Goal: Task Accomplishment & Management: Manage account settings

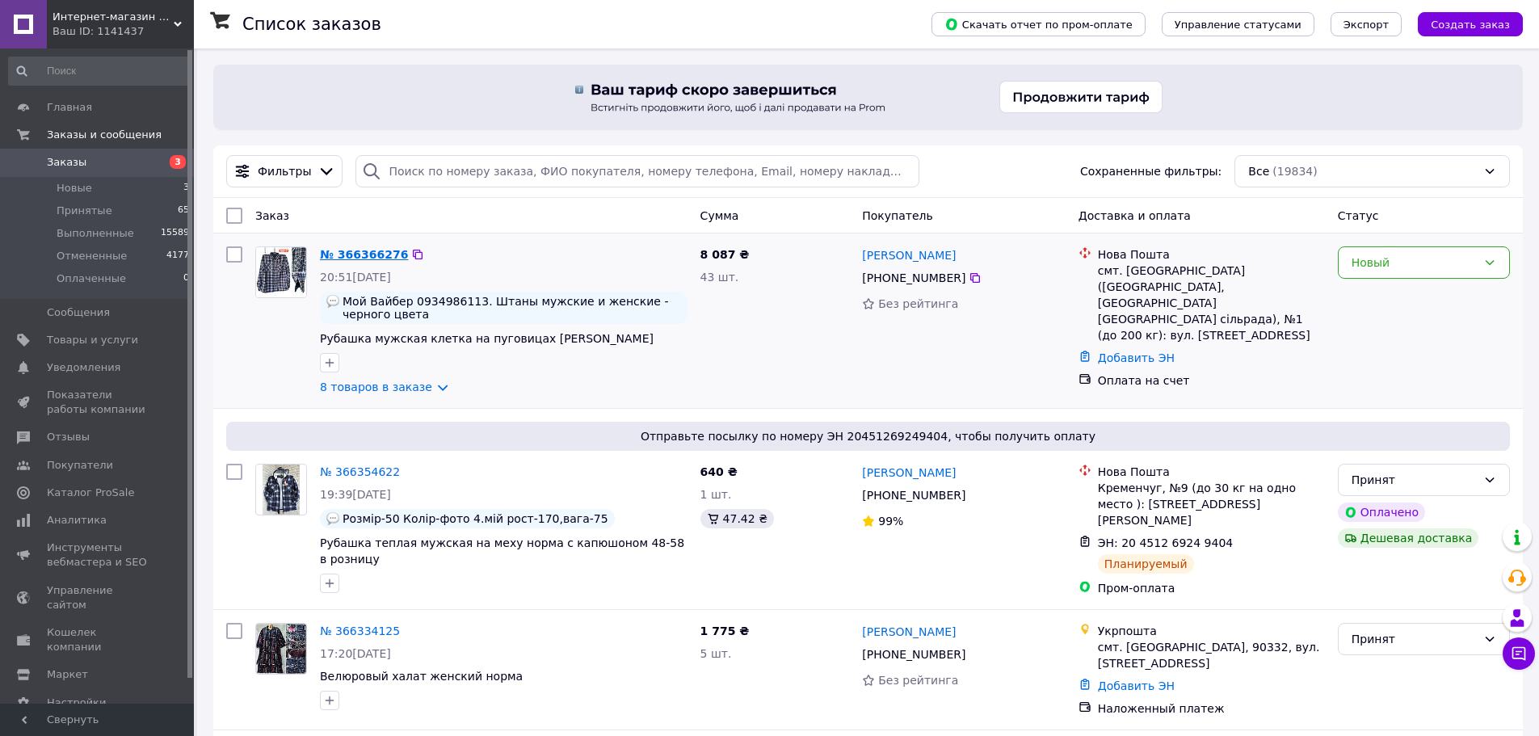
click at [364, 256] on link "№ 366366276" at bounding box center [364, 254] width 88 height 13
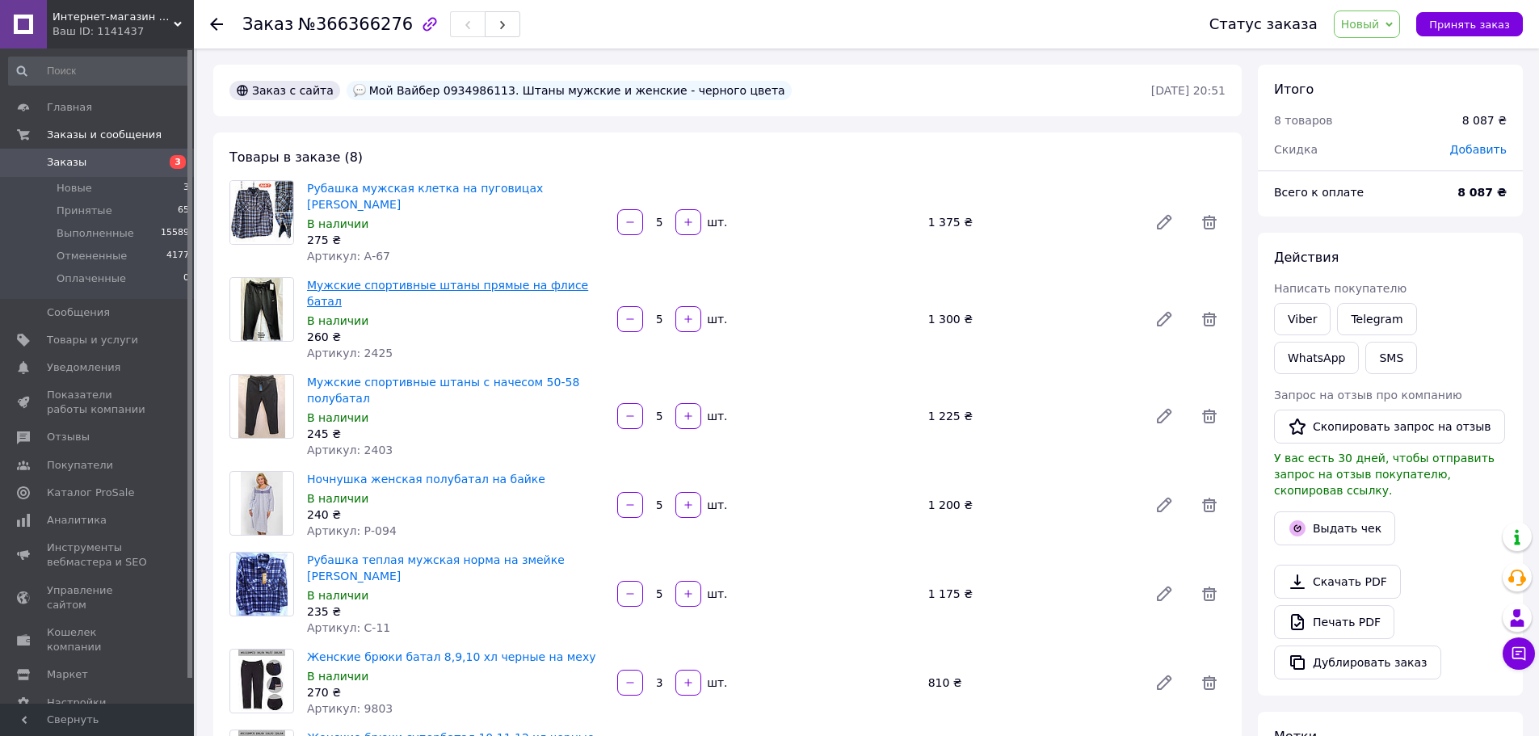
click at [477, 279] on link "Мужские спортивные штаны прямые на флисе батал" at bounding box center [447, 293] width 281 height 29
click at [509, 650] on link "Женские брюки батал 8,9,10 хл черные на меху" at bounding box center [451, 656] width 288 height 13
click at [1475, 25] on span "Принять заказ" at bounding box center [1469, 25] width 81 height 12
click at [219, 23] on icon at bounding box center [216, 24] width 13 height 13
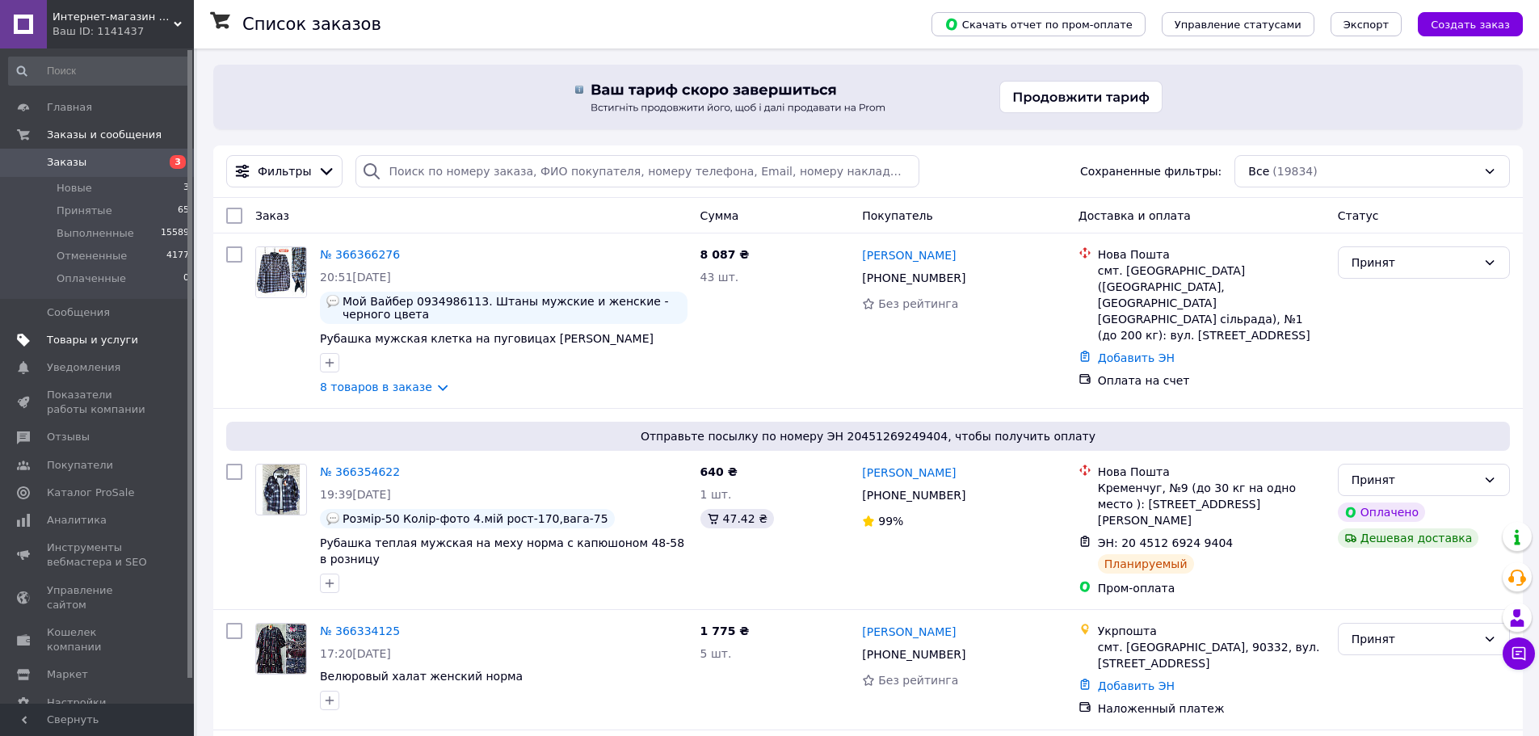
click at [61, 337] on span "Товары и услуги" at bounding box center [92, 340] width 91 height 15
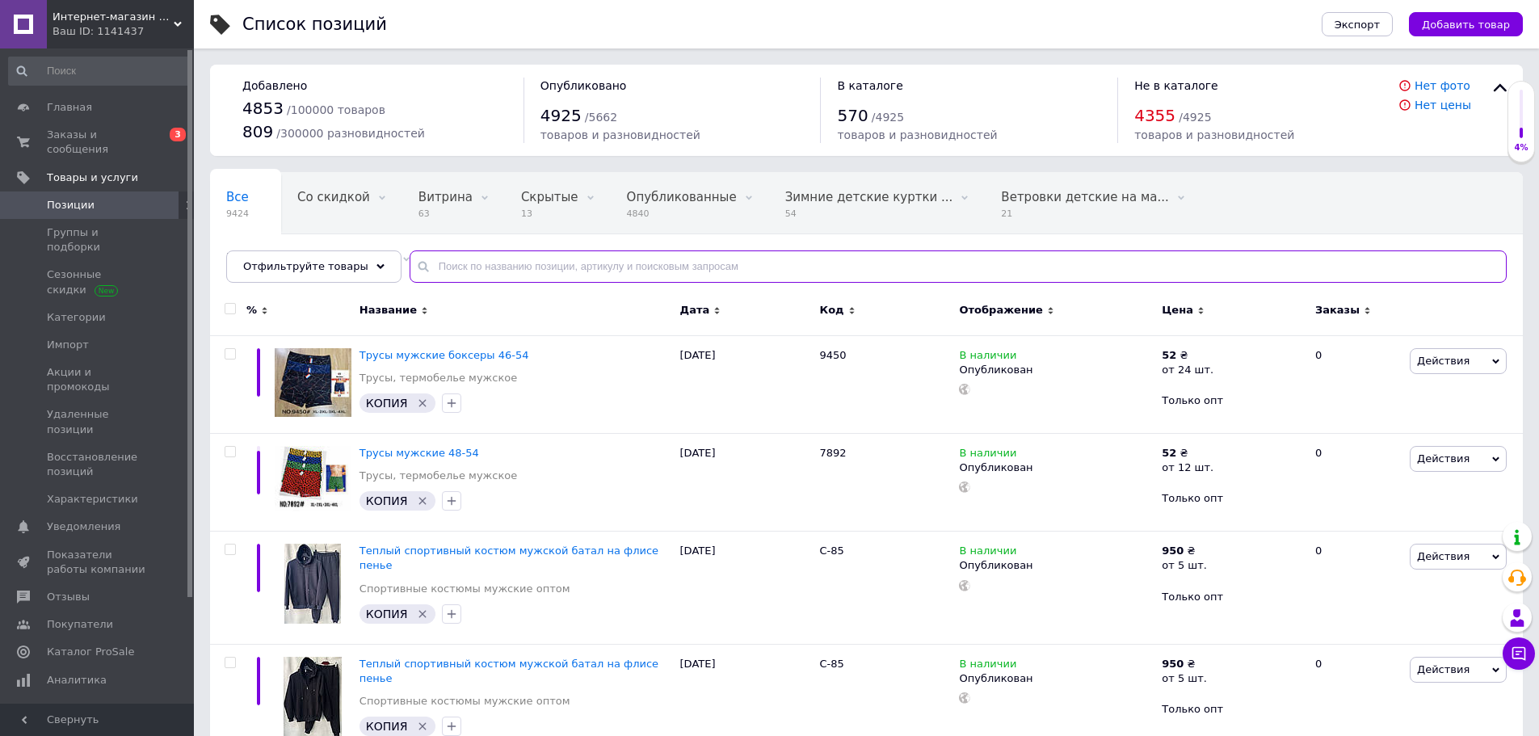
click at [458, 270] on input "text" at bounding box center [958, 266] width 1097 height 32
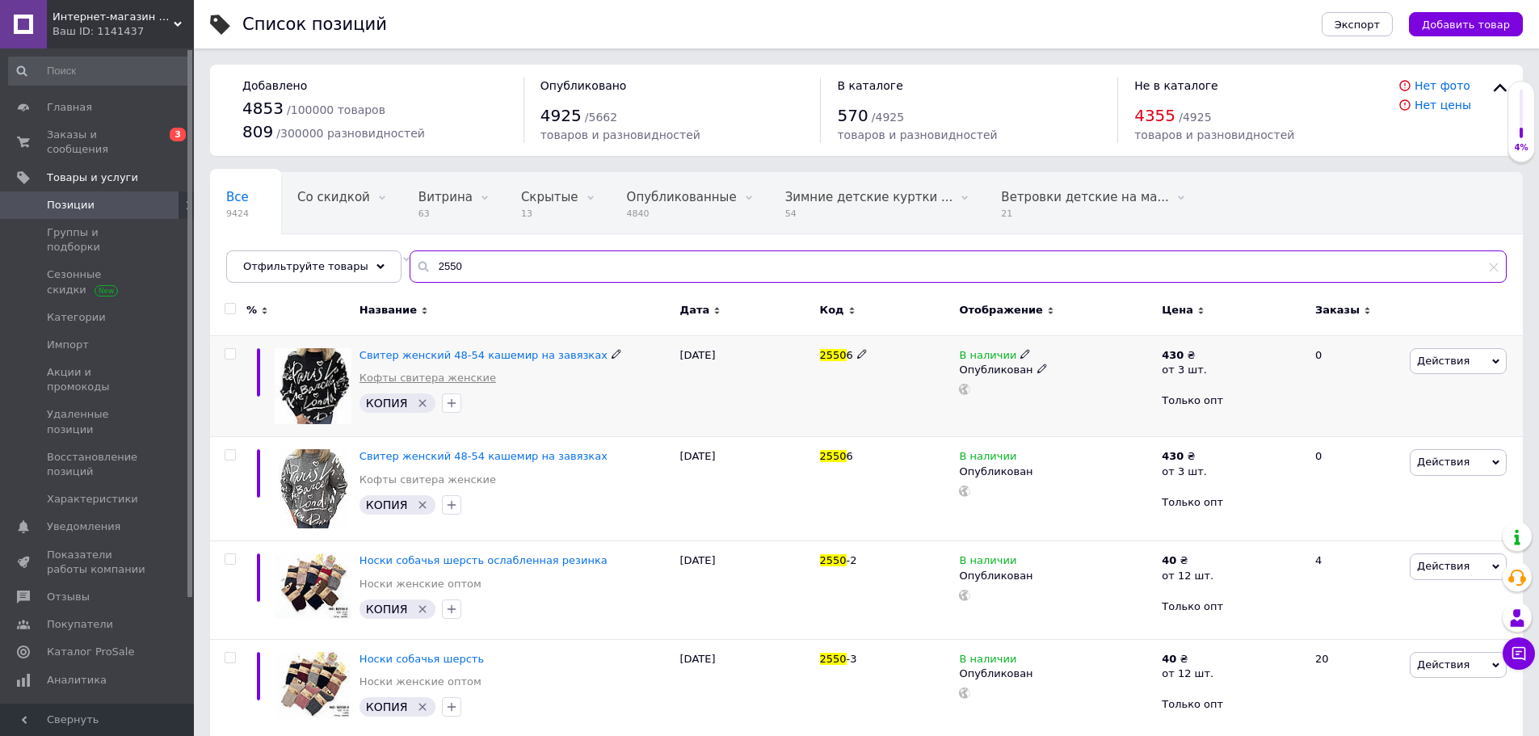
type input "2550"
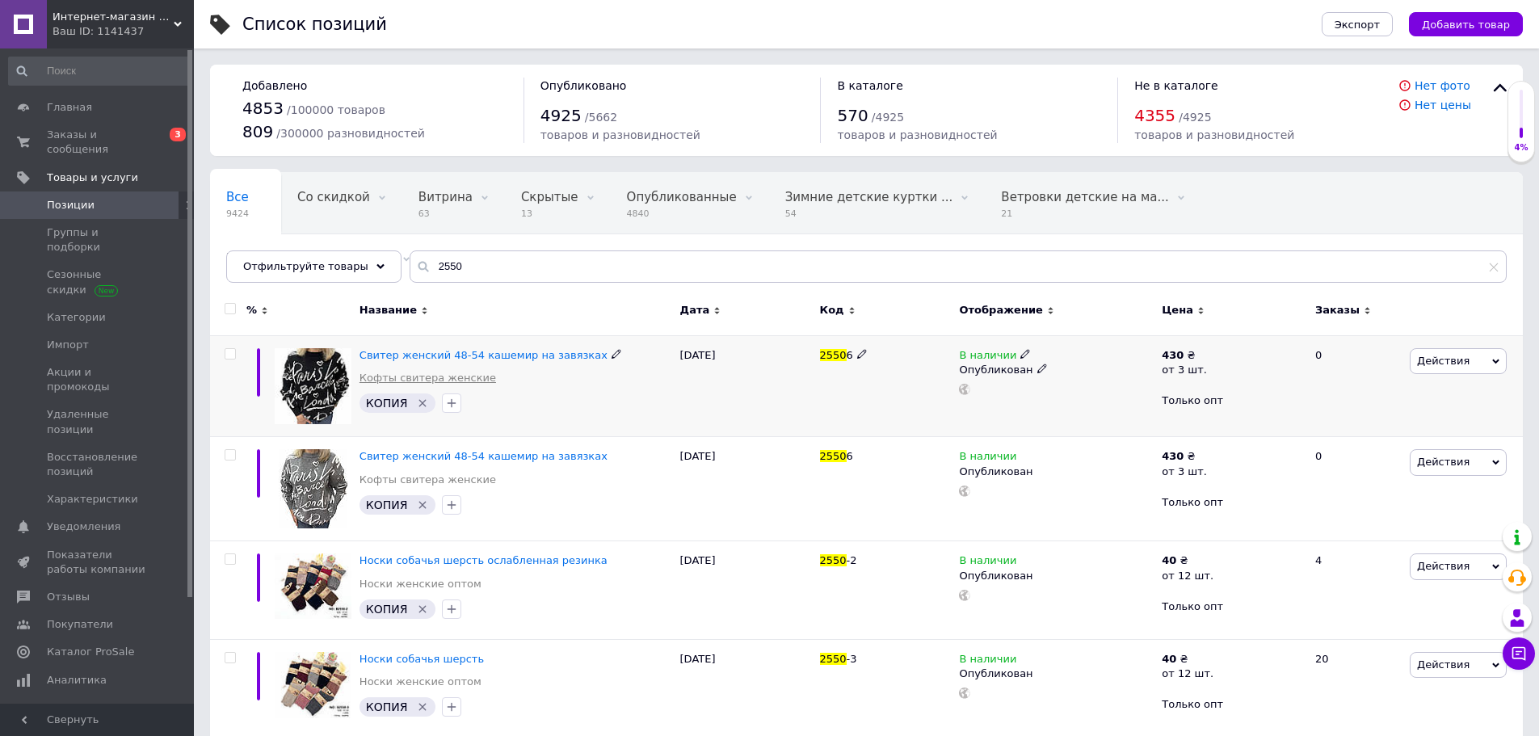
click at [460, 375] on link "Кофты свитера женские" at bounding box center [428, 378] width 137 height 15
